Goal: Information Seeking & Learning: Learn about a topic

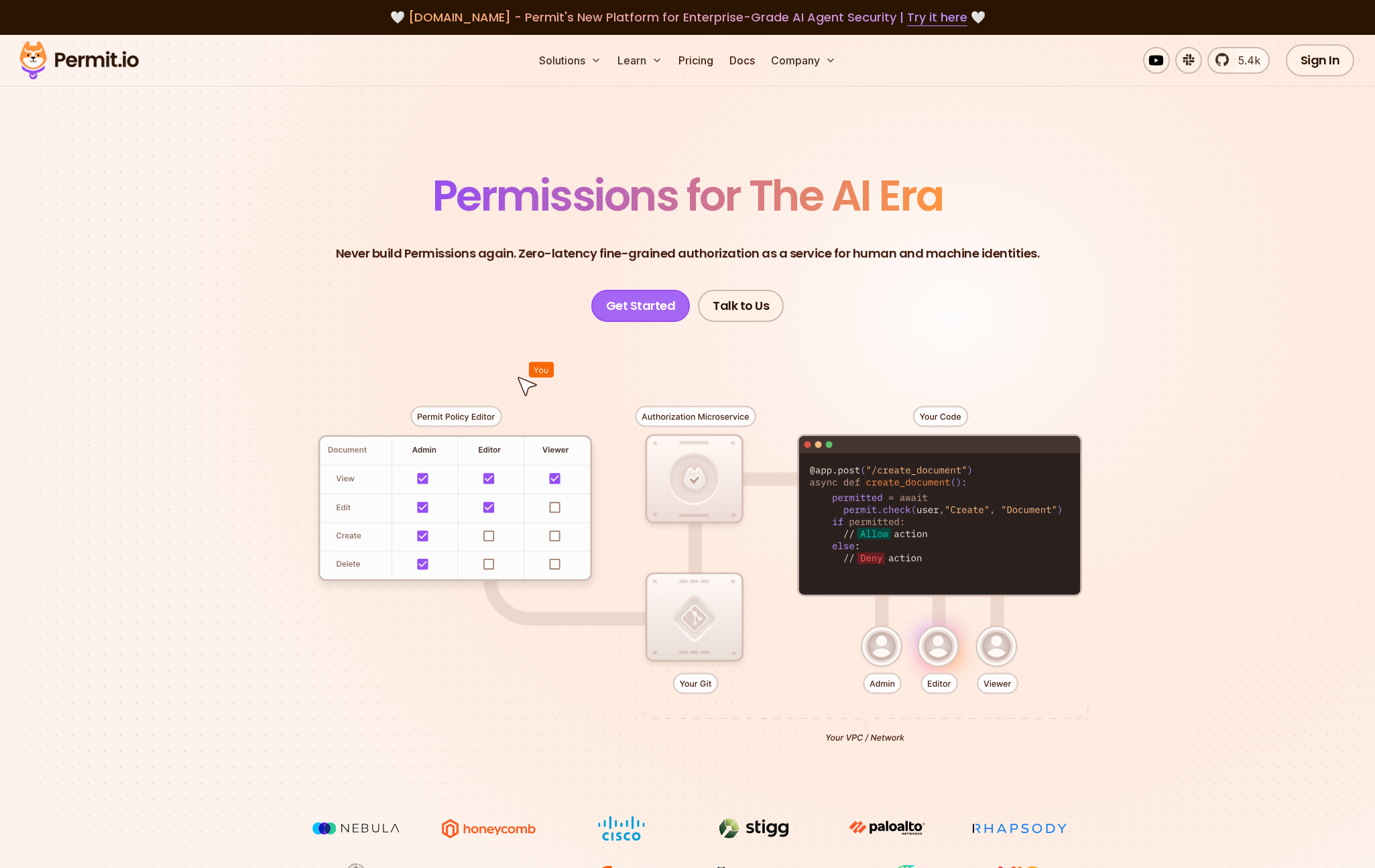
click at [620, 302] on link "Get Started" at bounding box center [641, 306] width 100 height 32
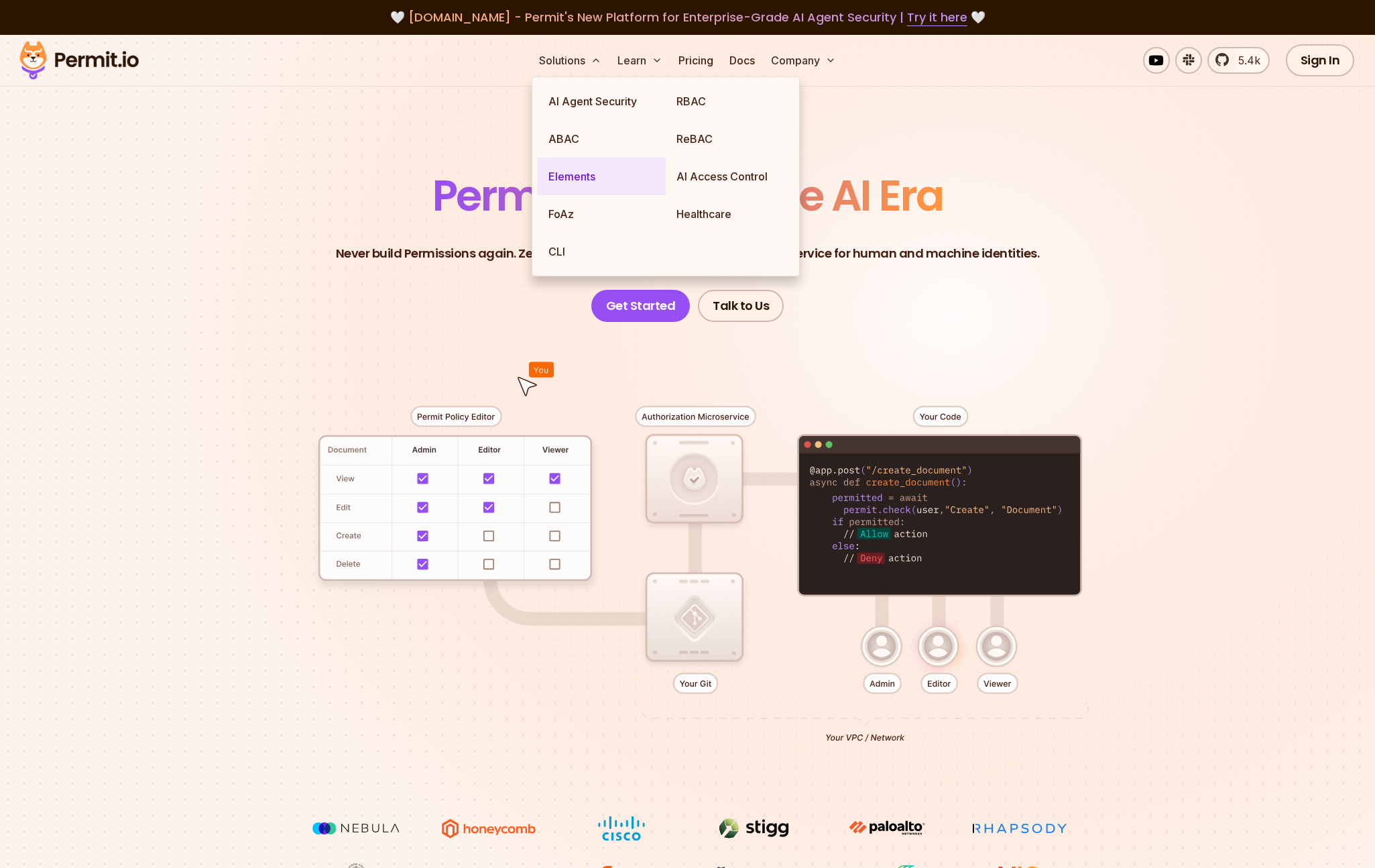
click at [578, 180] on link "Elements" at bounding box center [601, 177] width 128 height 38
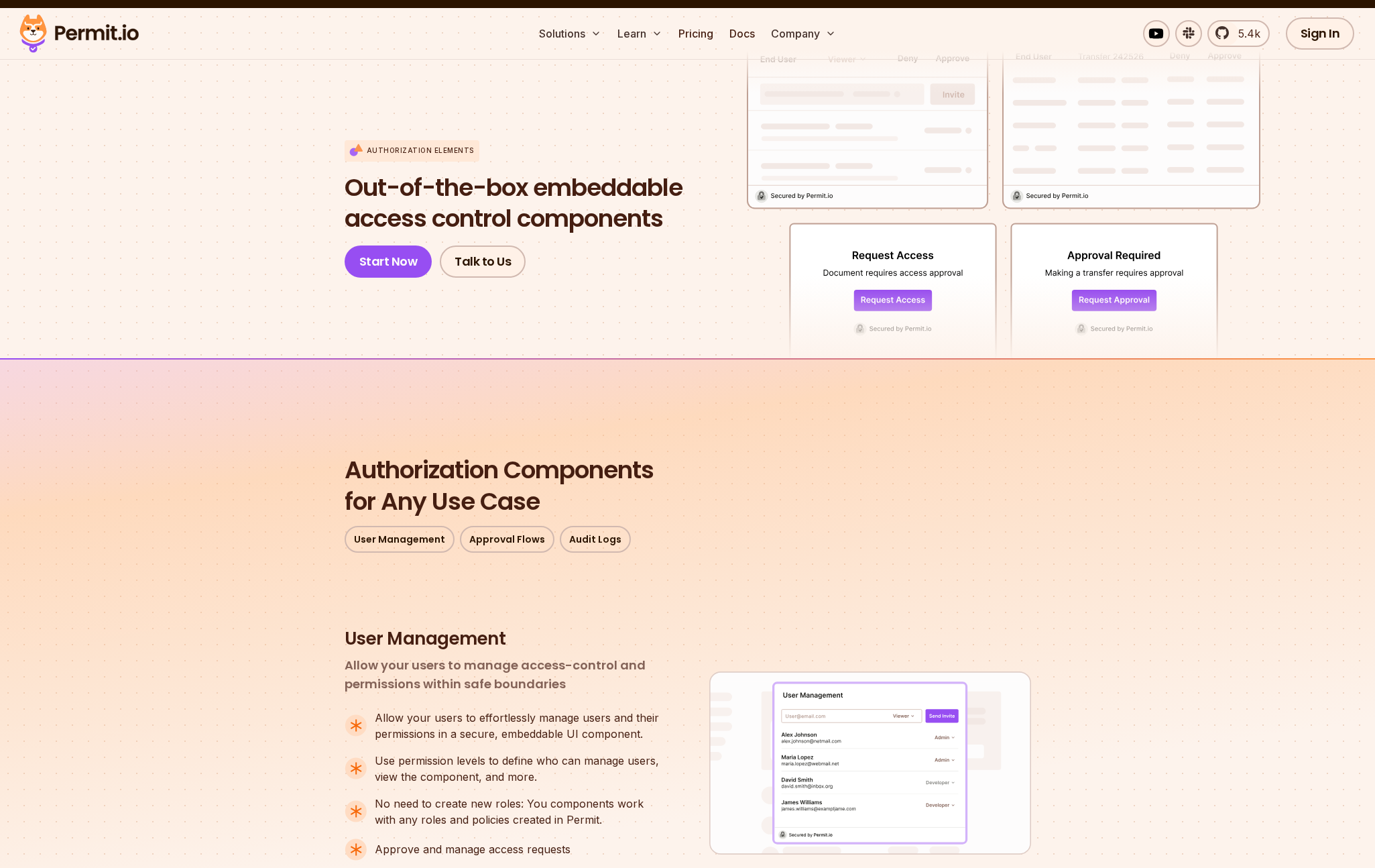
scroll to position [26, 0]
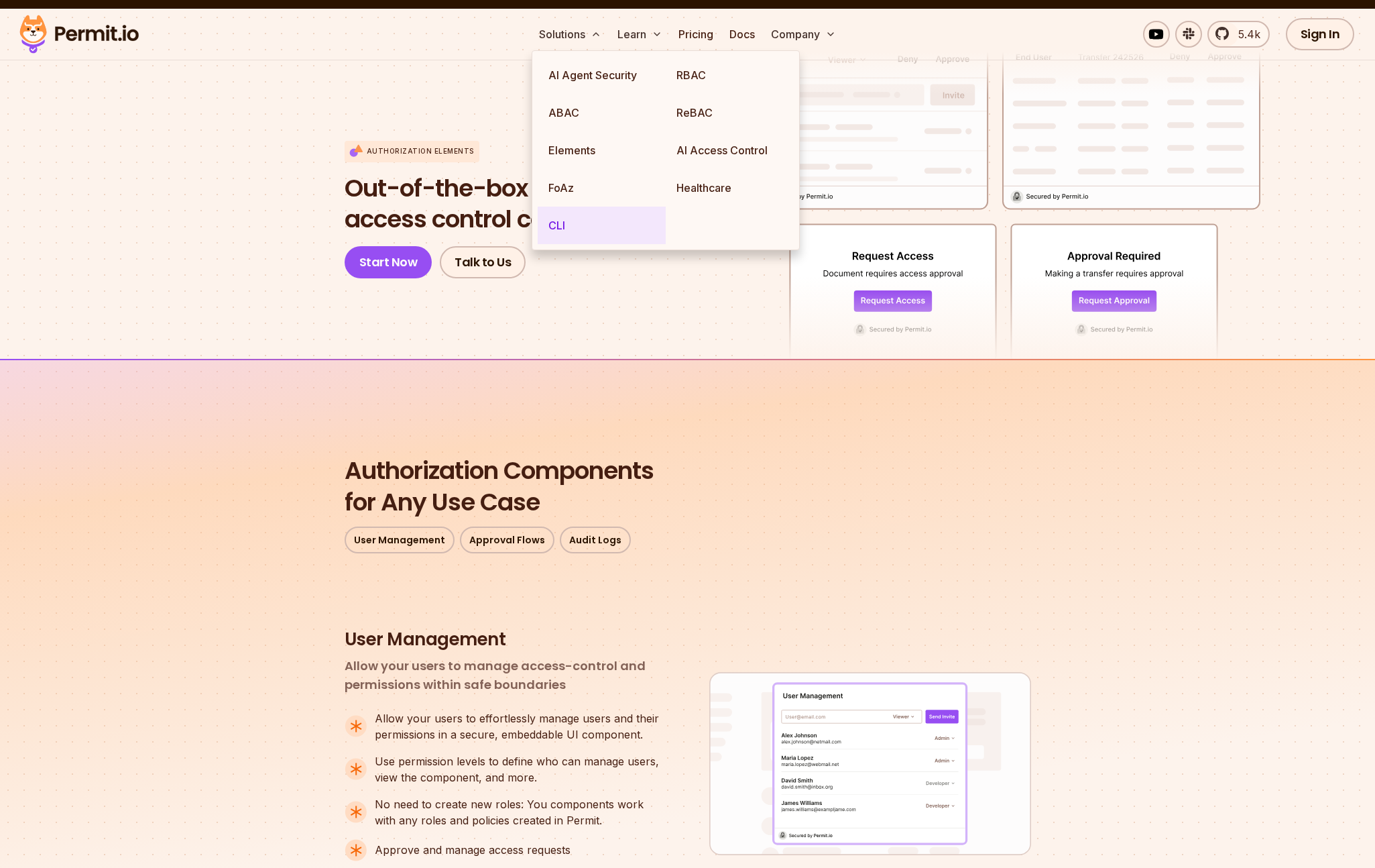
click at [576, 232] on link "CLI" at bounding box center [601, 225] width 128 height 38
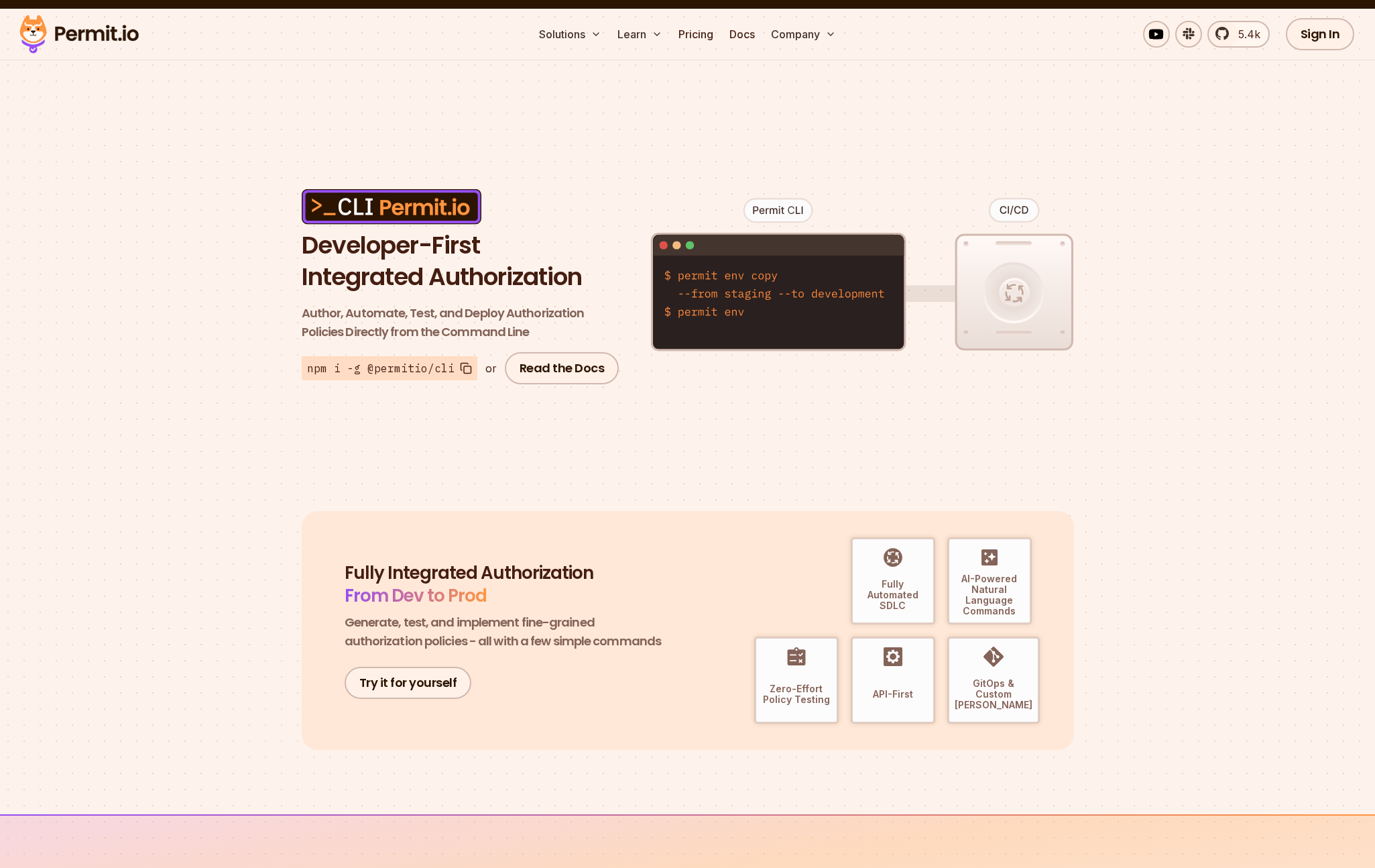
click at [254, 465] on div "Developer-First Integrated Authorization Author, Automate, Test, and Deploy Aut…" at bounding box center [688, 437] width 1375 height 751
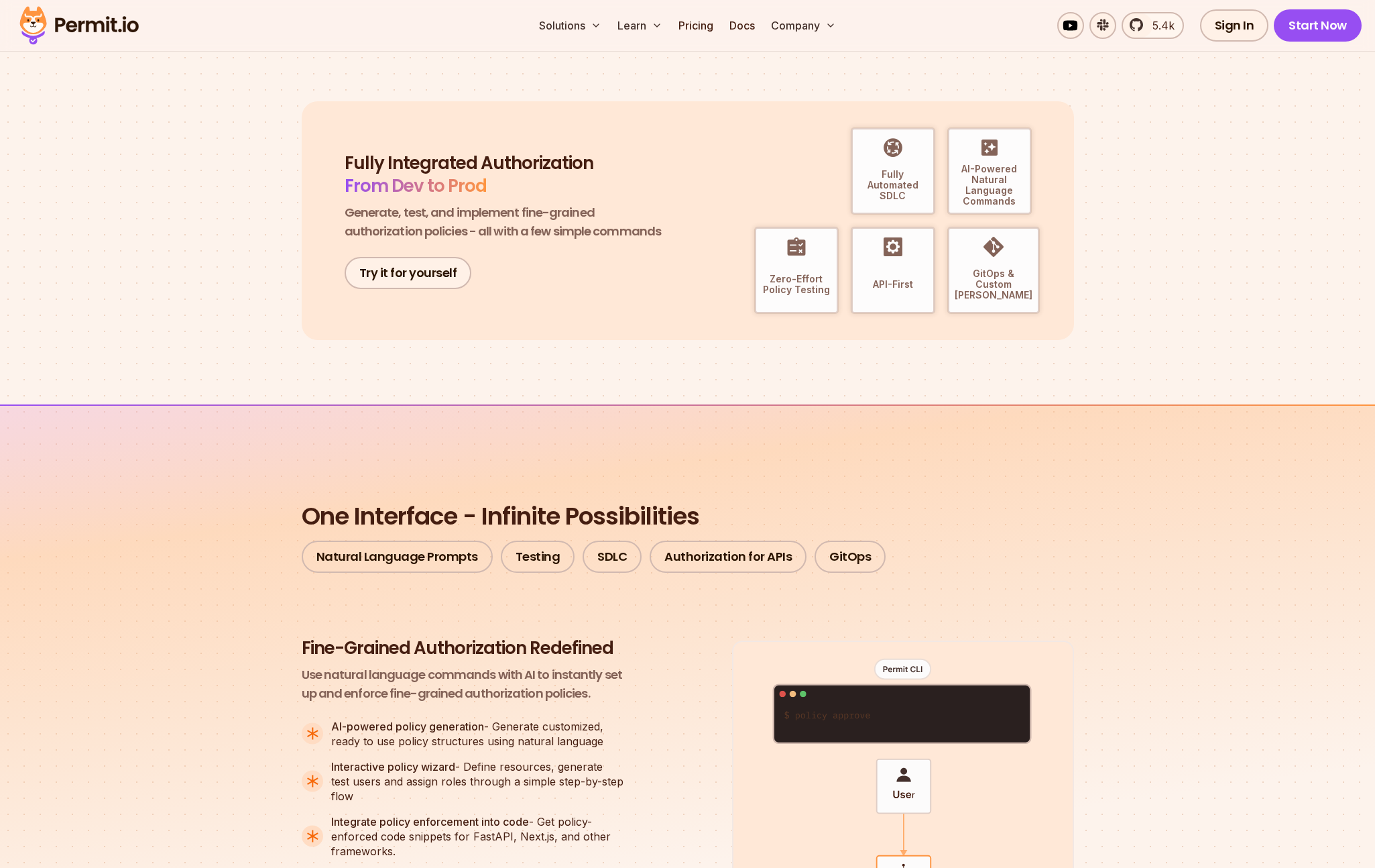
scroll to position [932, 0]
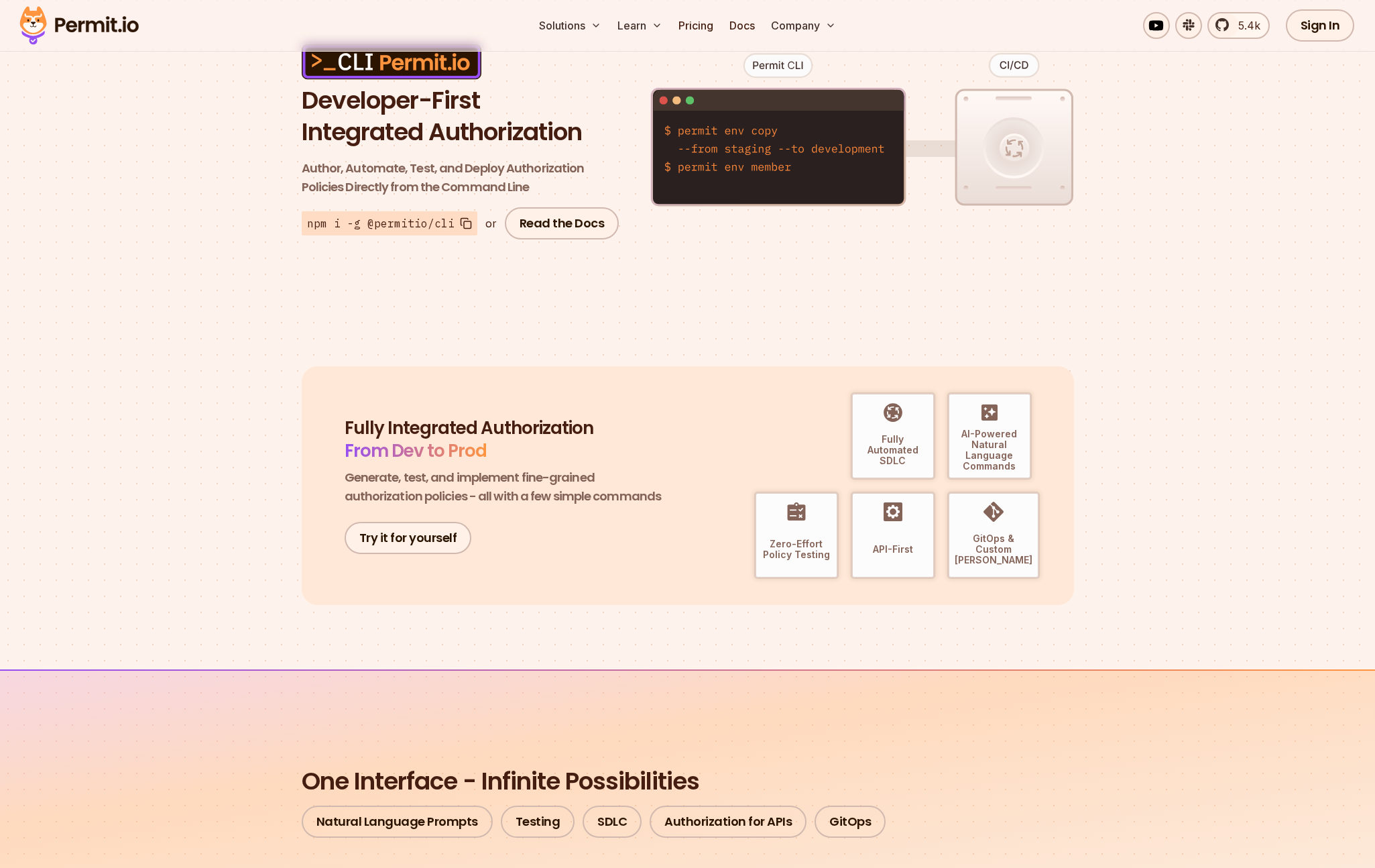
scroll to position [0, 0]
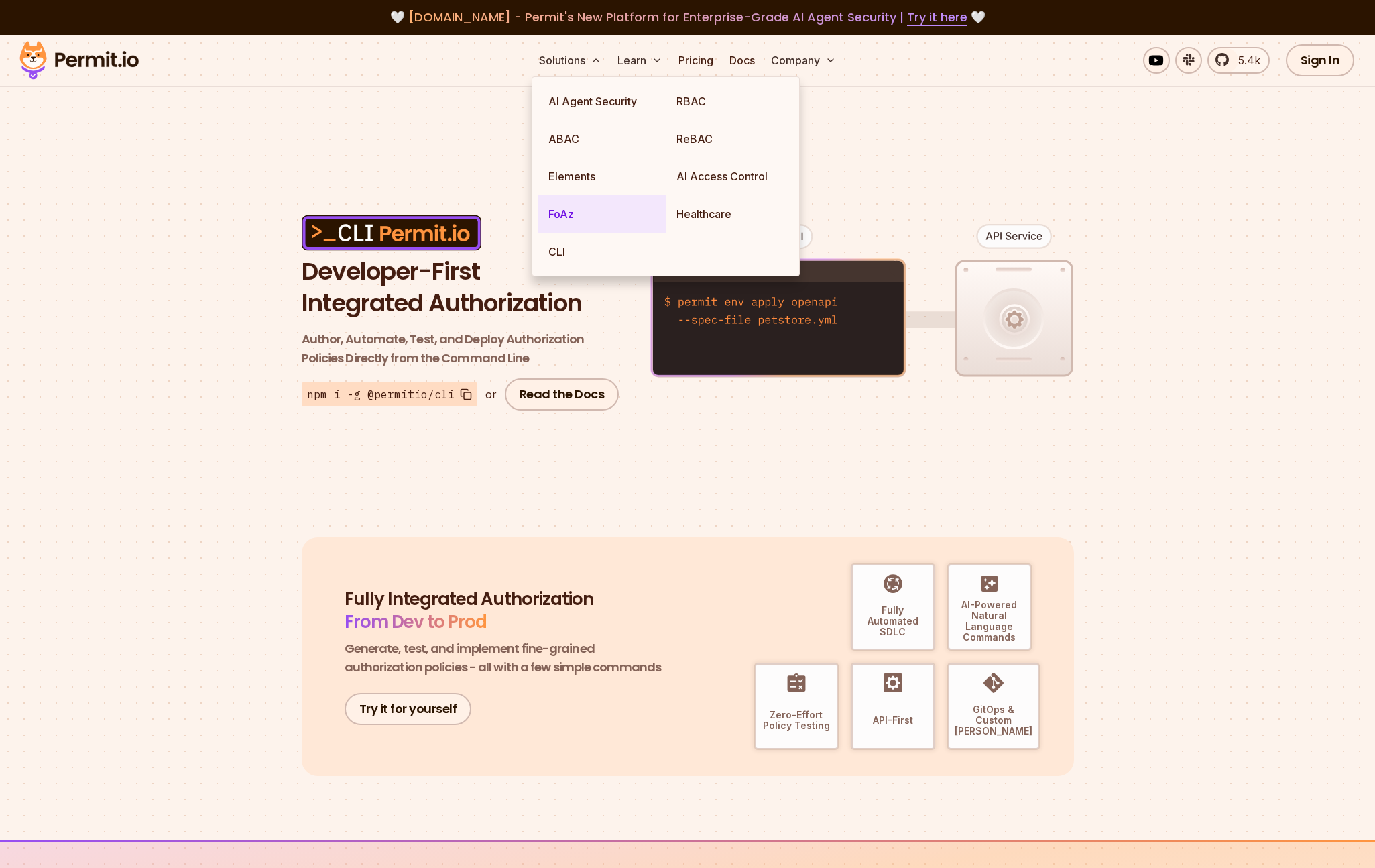
click at [565, 217] on link "FoAz" at bounding box center [601, 214] width 128 height 38
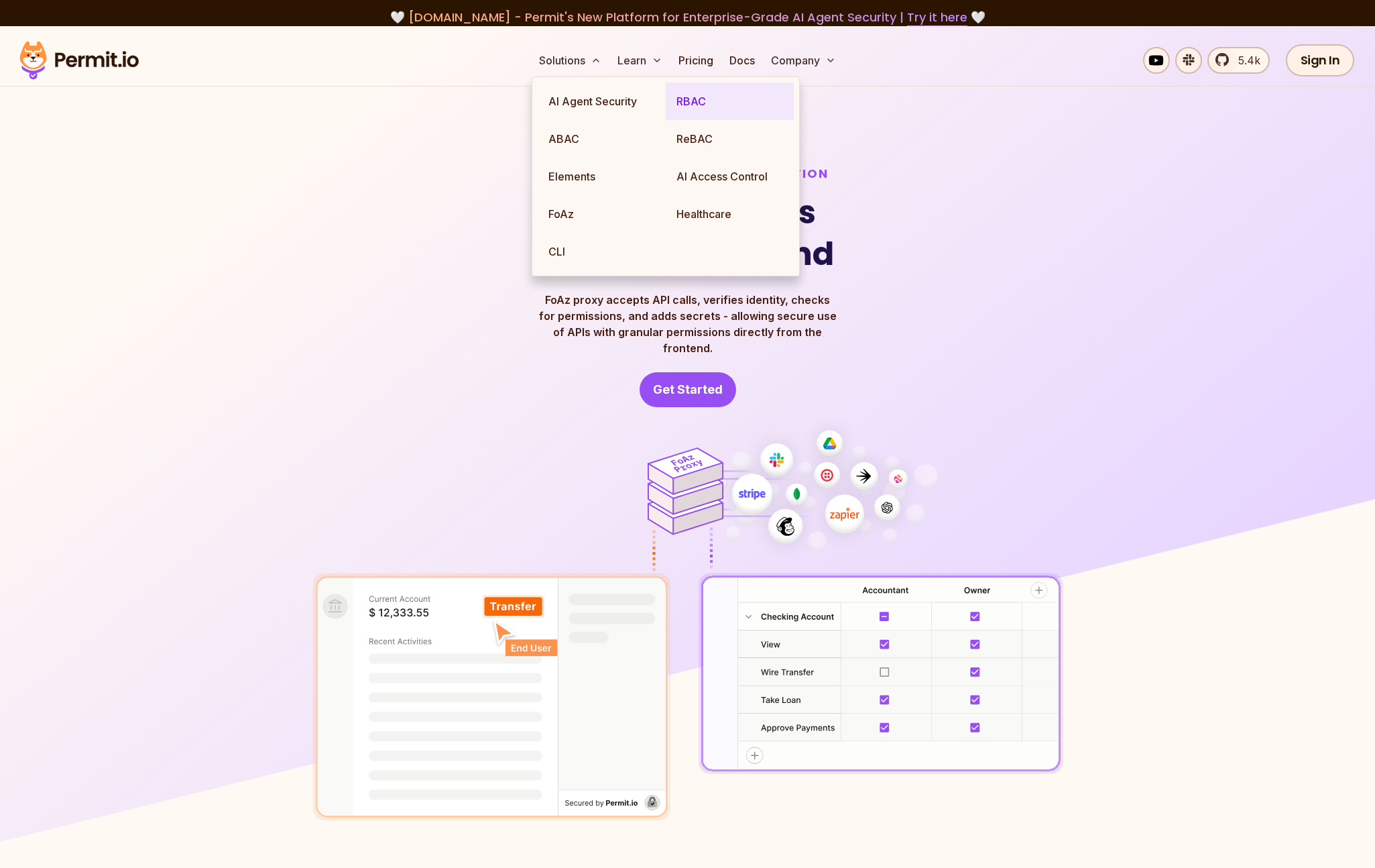
click at [707, 101] on link "RBAC" at bounding box center [730, 101] width 128 height 38
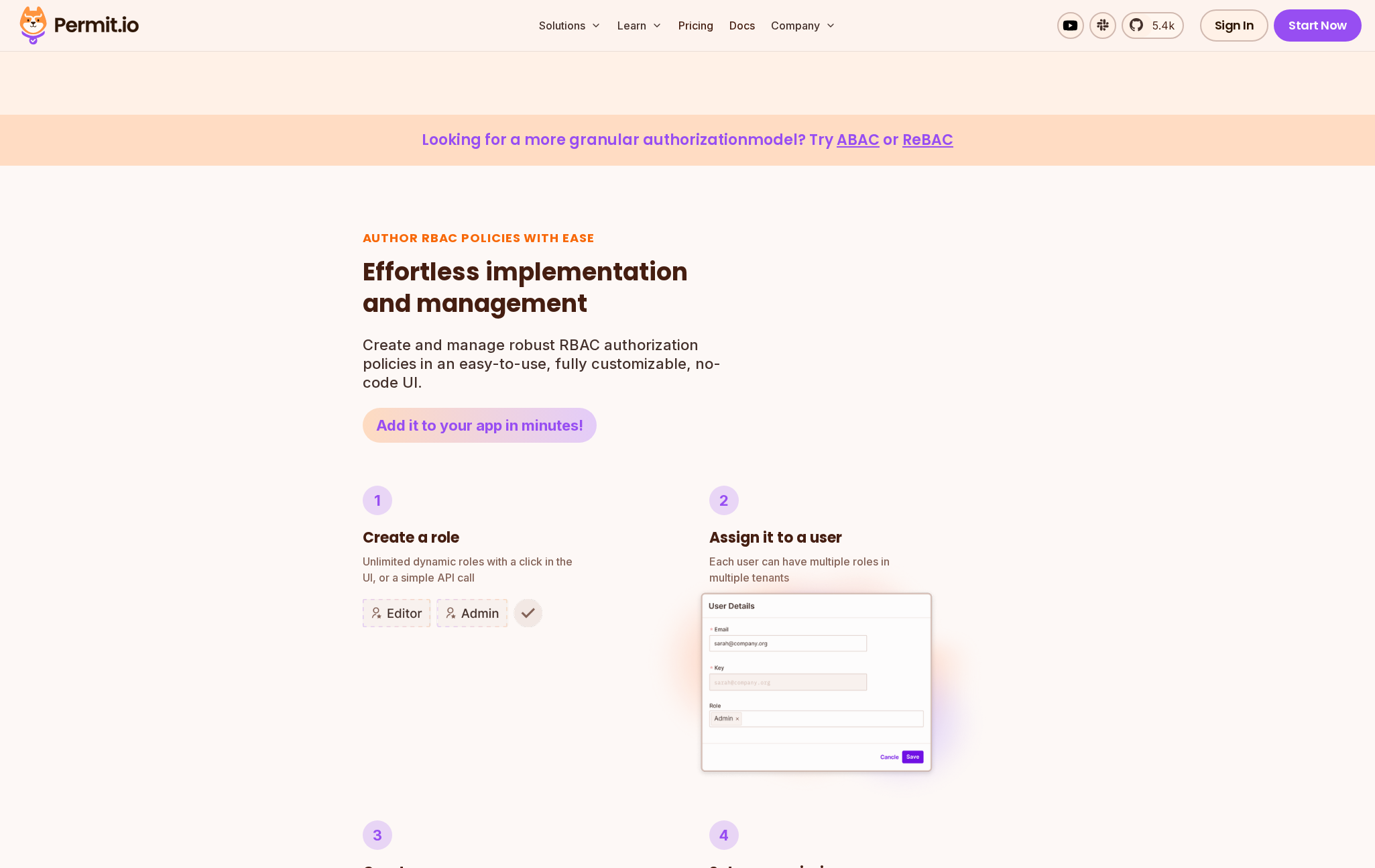
scroll to position [383, 0]
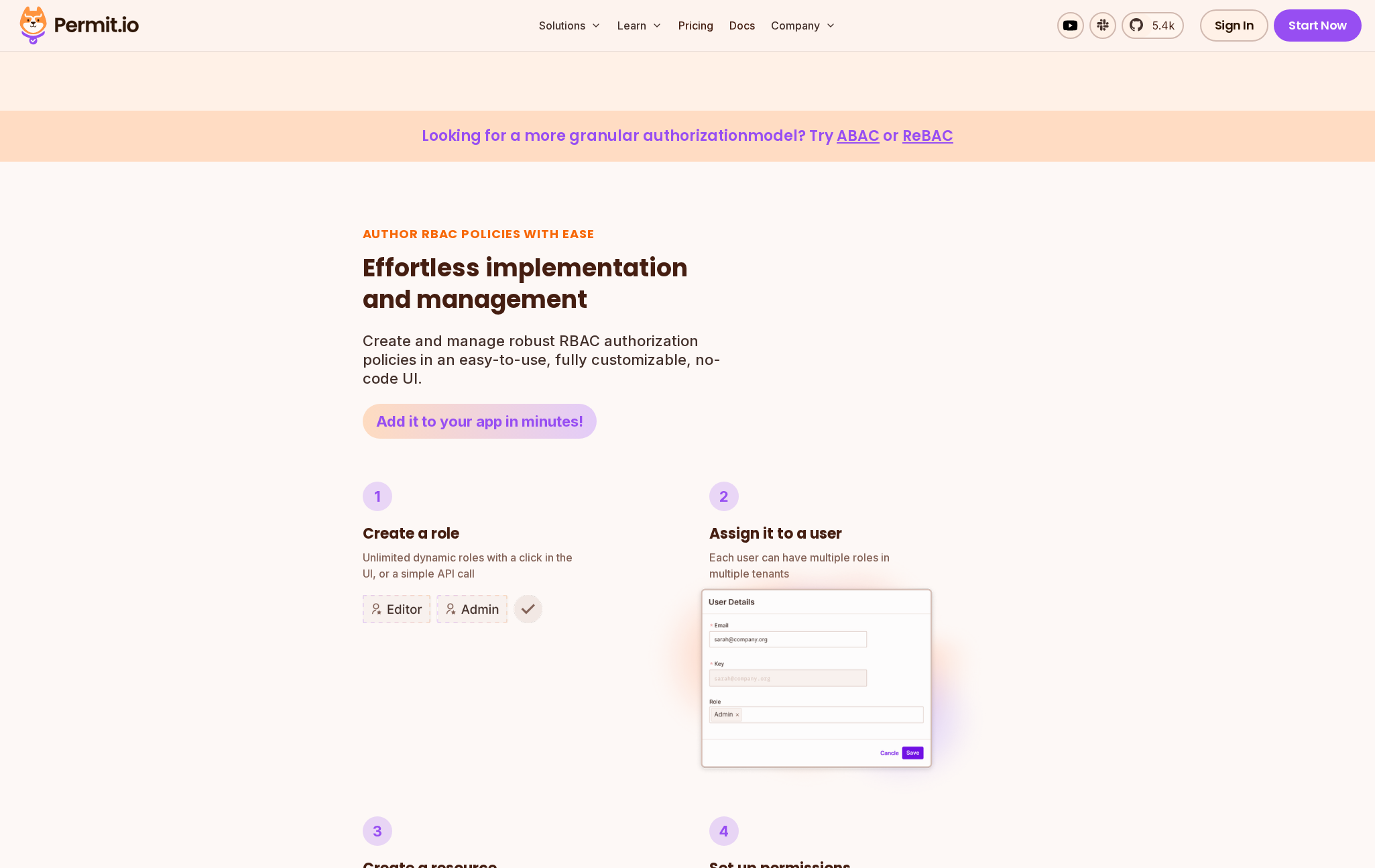
click at [208, 424] on div "Author RBAC POLICIES with EASE Role Based Access Control Effortless implementat…" at bounding box center [688, 825] width 1375 height 1327
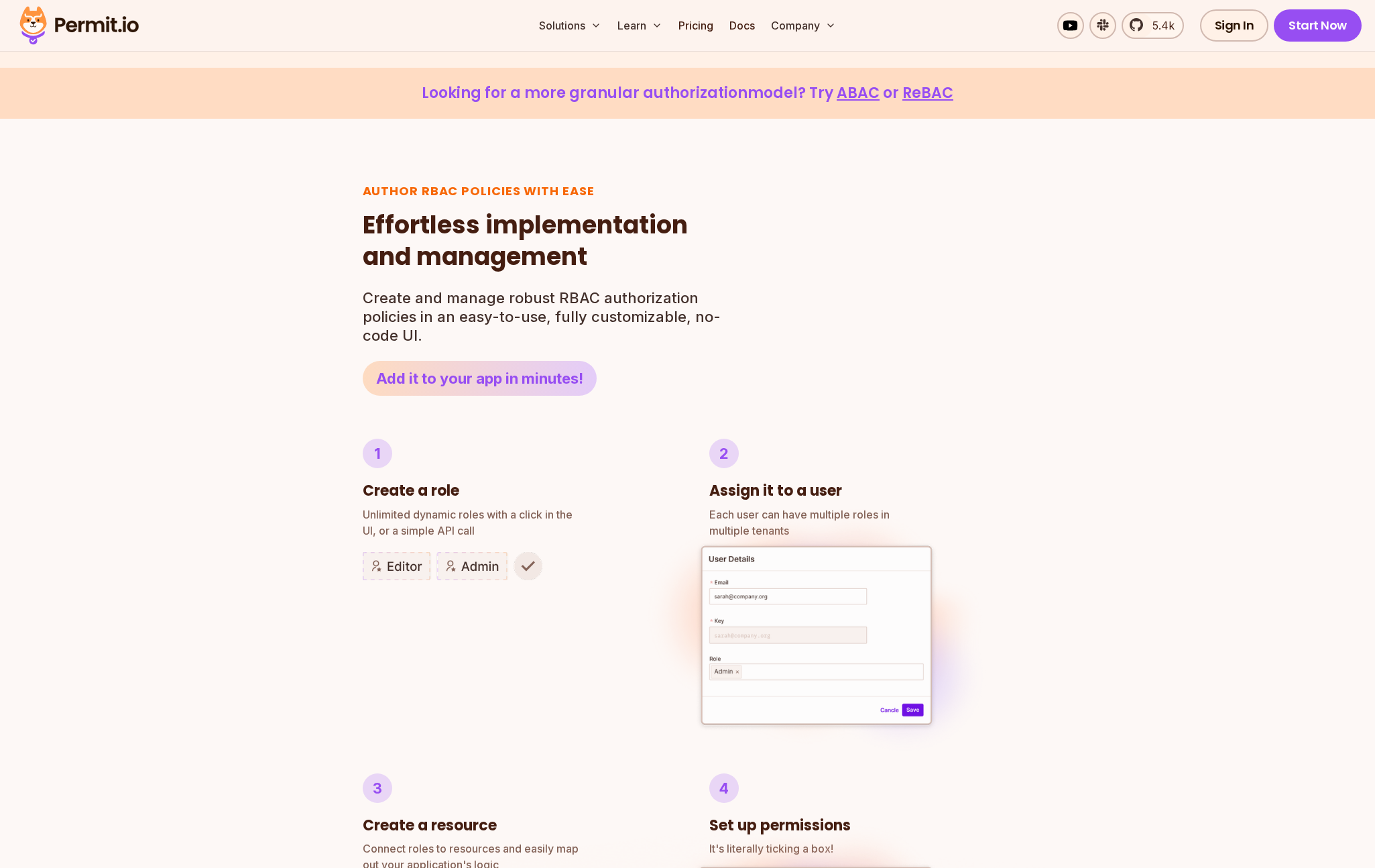
scroll to position [0, 0]
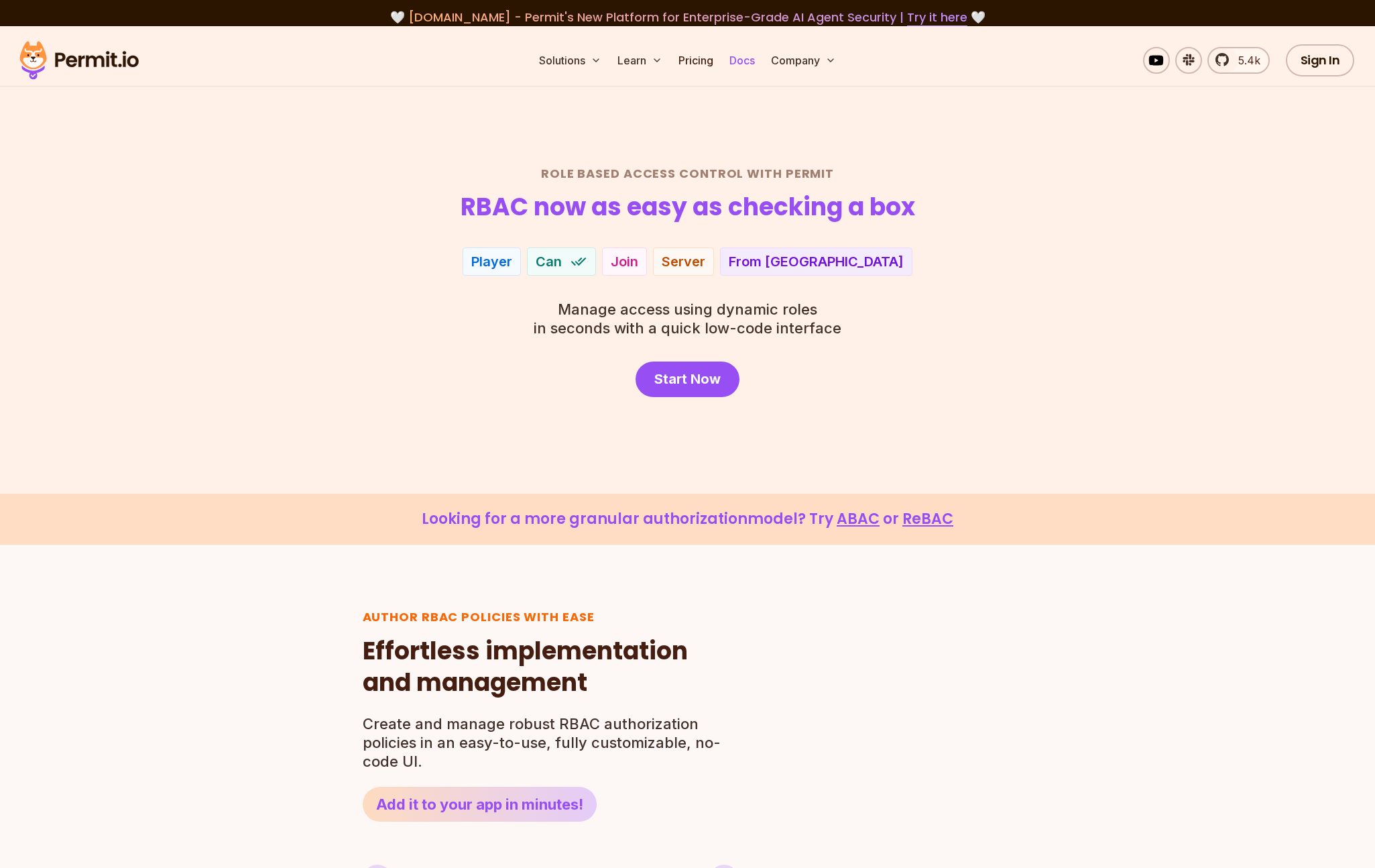
click at [743, 59] on link "Docs" at bounding box center [742, 60] width 36 height 27
